Goal: Task Accomplishment & Management: Manage account settings

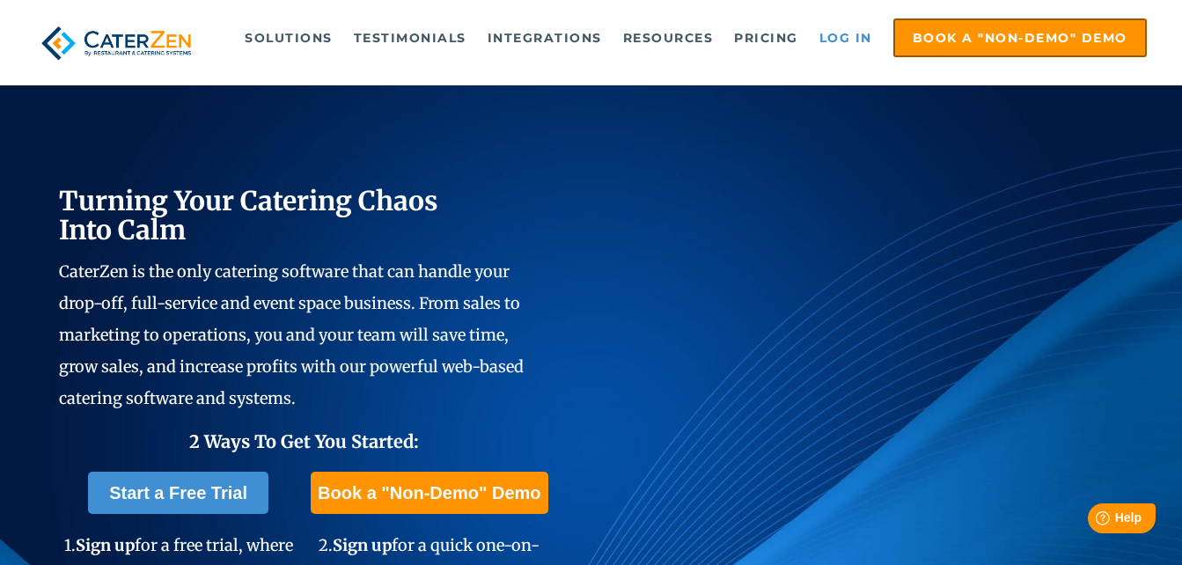
click at [846, 34] on link "Log in" at bounding box center [846, 37] width 70 height 35
click at [849, 43] on link "Log in" at bounding box center [846, 37] width 70 height 35
click at [838, 42] on link "Log in" at bounding box center [846, 37] width 70 height 35
click at [865, 38] on link "Log in" at bounding box center [846, 37] width 70 height 35
